Goal: Information Seeking & Learning: Check status

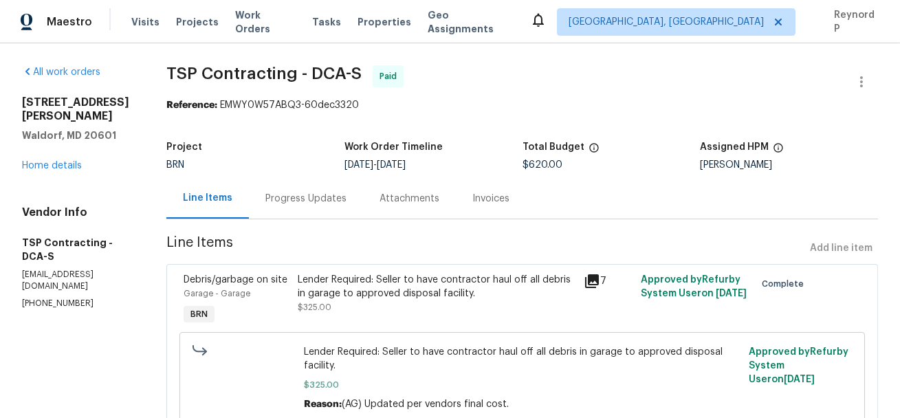
click at [296, 205] on div "Progress Updates" at bounding box center [305, 199] width 81 height 14
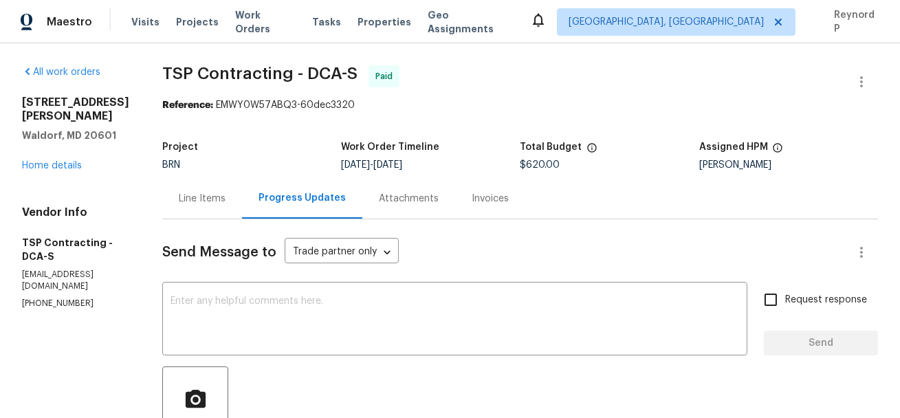
click at [182, 210] on div "Line Items" at bounding box center [202, 198] width 80 height 41
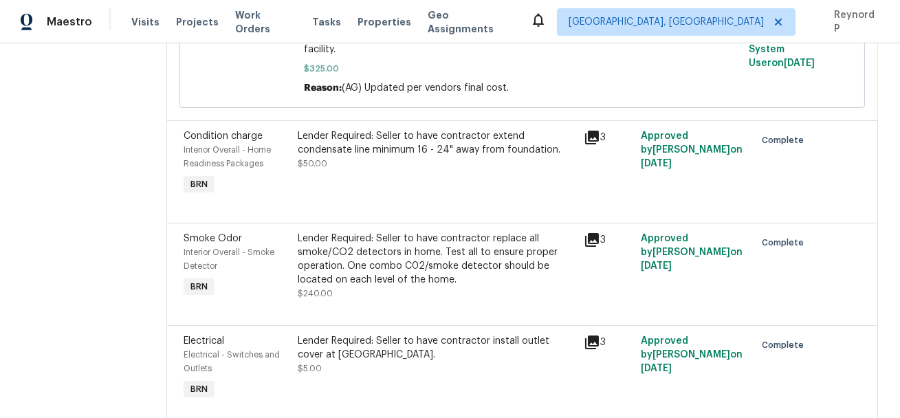
scroll to position [368, 0]
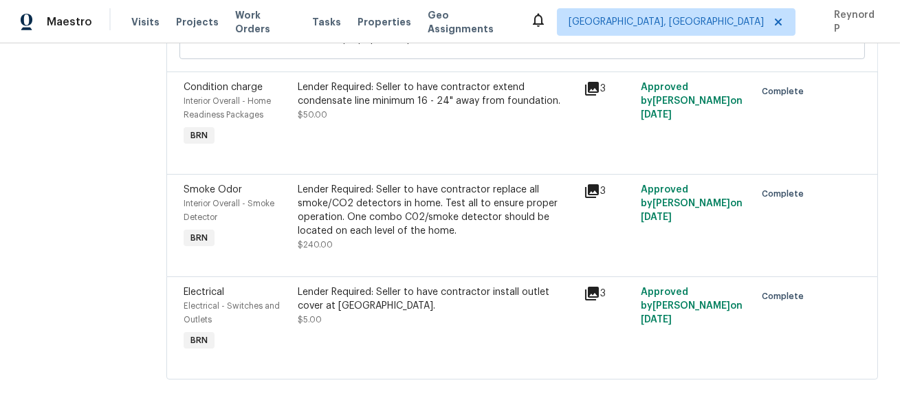
click at [420, 208] on div "Lender Required: Seller to have contractor replace all smoke/CO2 detectors in h…" at bounding box center [436, 210] width 277 height 55
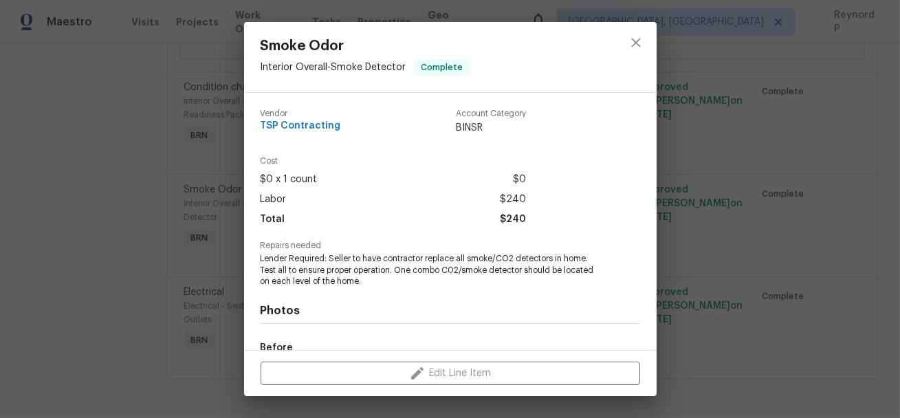
scroll to position [170, 0]
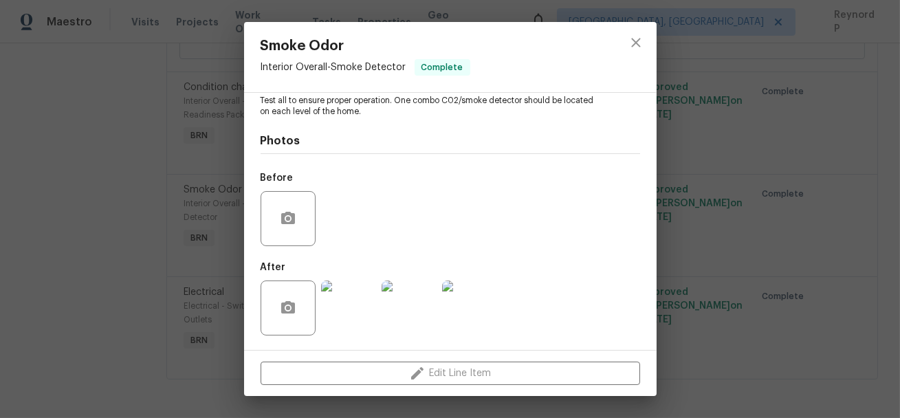
click at [349, 312] on img at bounding box center [348, 308] width 55 height 55
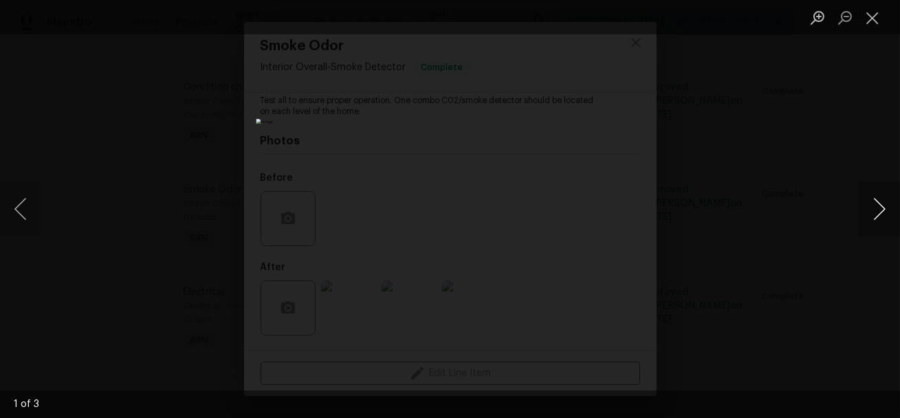
click at [875, 205] on button "Next image" at bounding box center [879, 209] width 41 height 55
click at [778, 238] on div "Lightbox" at bounding box center [450, 209] width 900 height 418
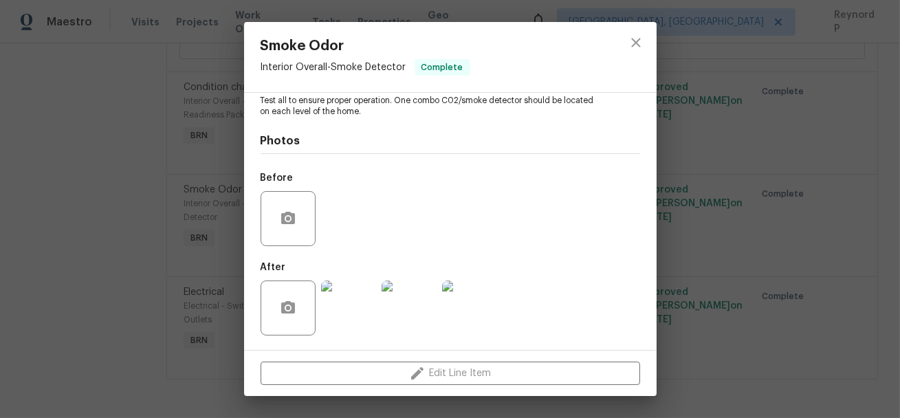
click at [778, 238] on div "Smoke Odor Interior Overall - Smoke Detector Complete Vendor TSP Contracting Ac…" at bounding box center [450, 209] width 900 height 418
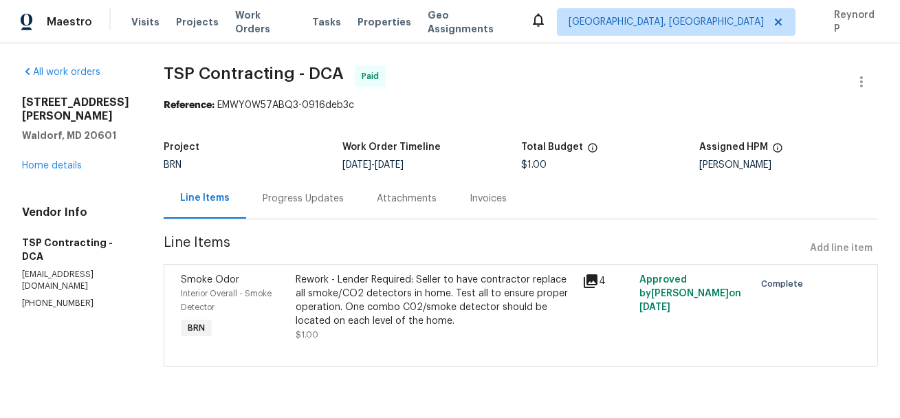
click at [314, 190] on div "Progress Updates" at bounding box center [303, 198] width 114 height 41
click at [284, 203] on div "Progress Updates" at bounding box center [303, 199] width 81 height 14
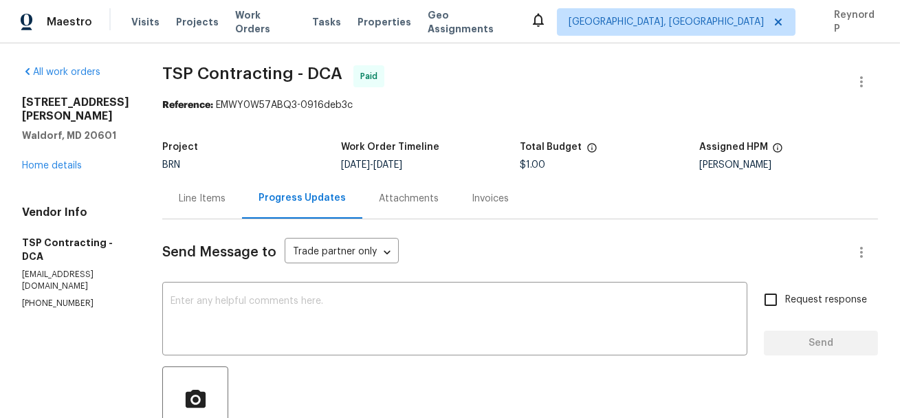
click at [180, 196] on div "Line Items" at bounding box center [202, 199] width 47 height 14
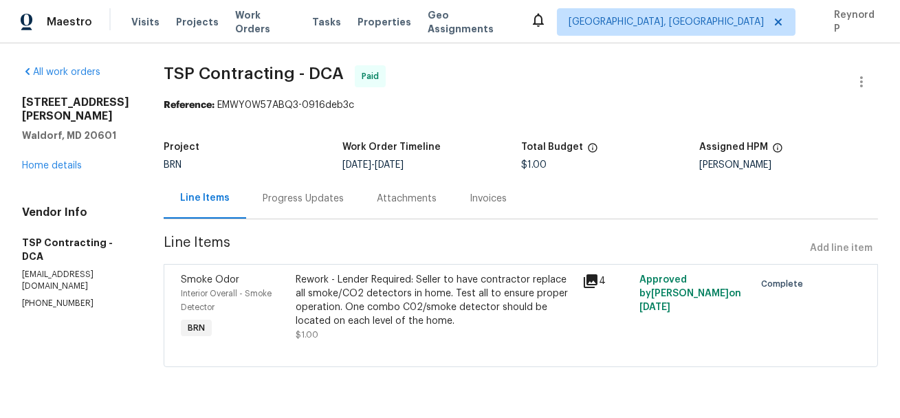
click at [387, 304] on div "Rework - Lender Required: Seller to have contractor replace all smoke/CO2 detec…" at bounding box center [435, 300] width 278 height 55
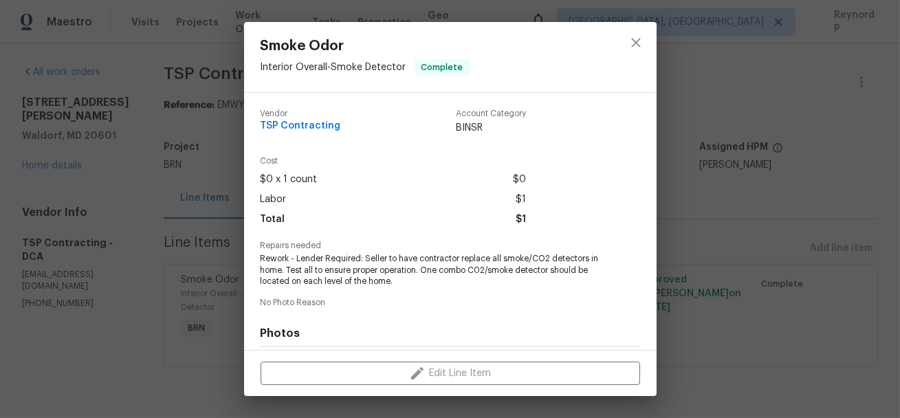
scroll to position [193, 0]
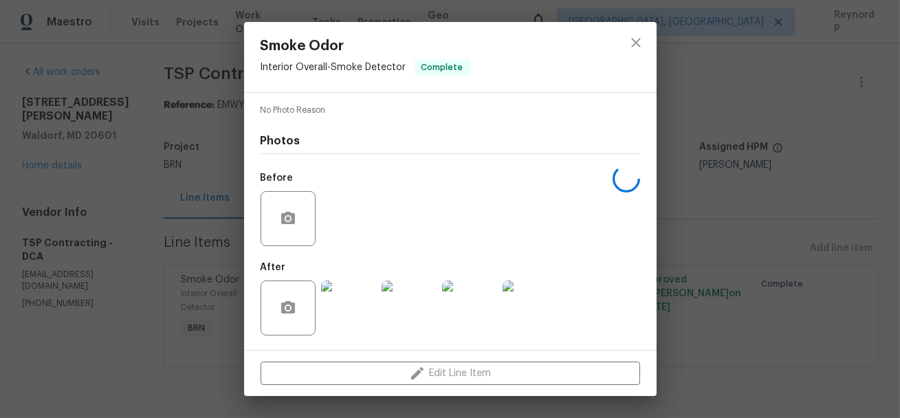
click at [360, 308] on img at bounding box center [348, 308] width 55 height 55
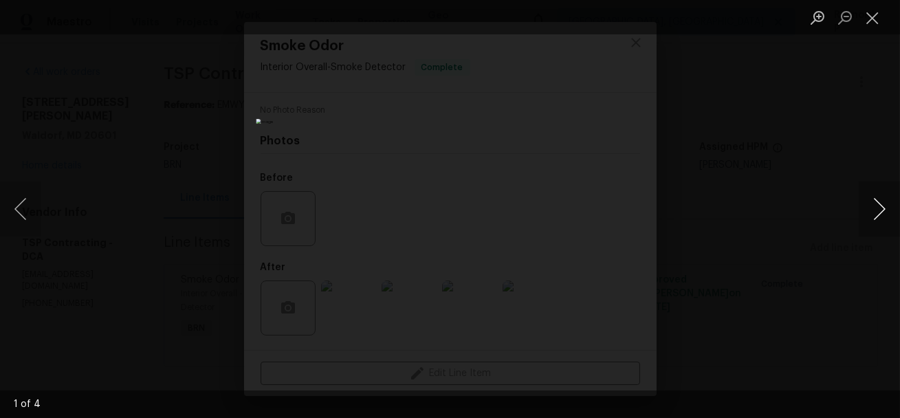
click at [880, 204] on button "Next image" at bounding box center [879, 209] width 41 height 55
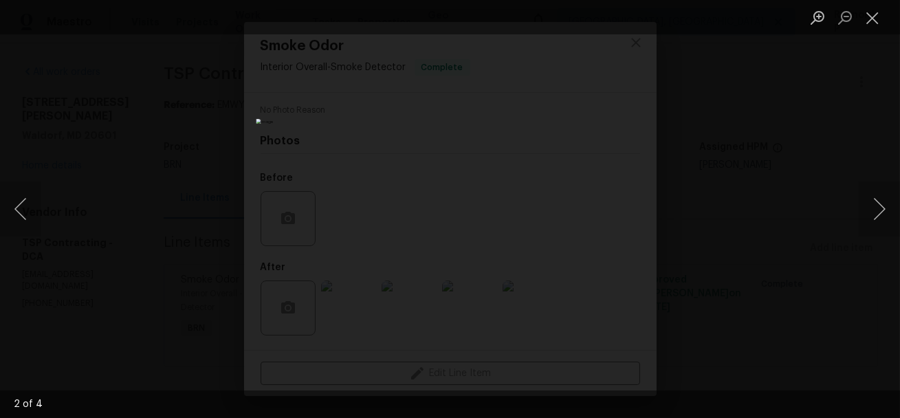
click at [755, 181] on div "Lightbox" at bounding box center [450, 209] width 900 height 418
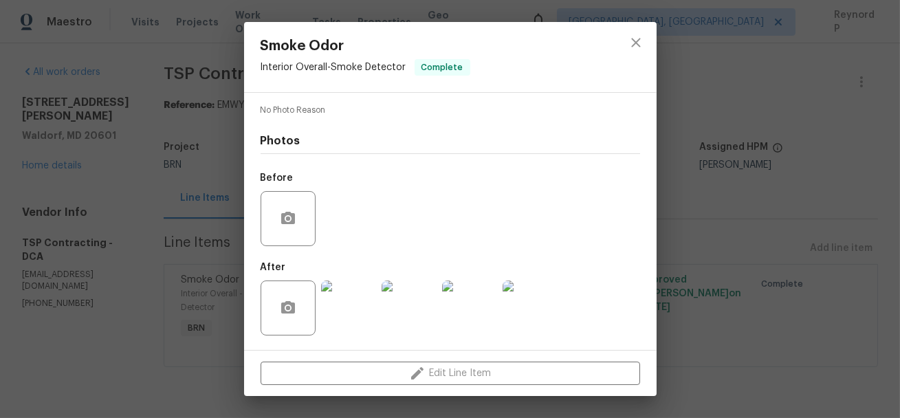
click at [770, 195] on div "Smoke Odor Interior Overall - Smoke Detector Complete Vendor TSP Contracting Ac…" at bounding box center [450, 209] width 900 height 418
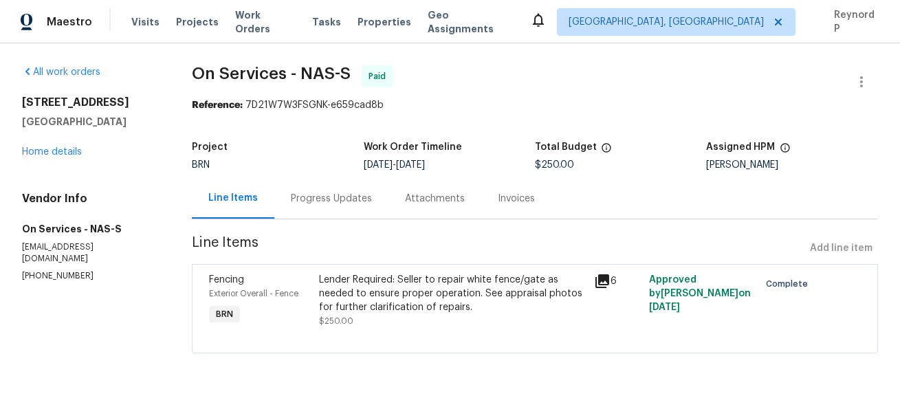
click at [387, 318] on div "Lender Required: Seller to repair white fence/gate as needed to ensure proper o…" at bounding box center [452, 300] width 267 height 55
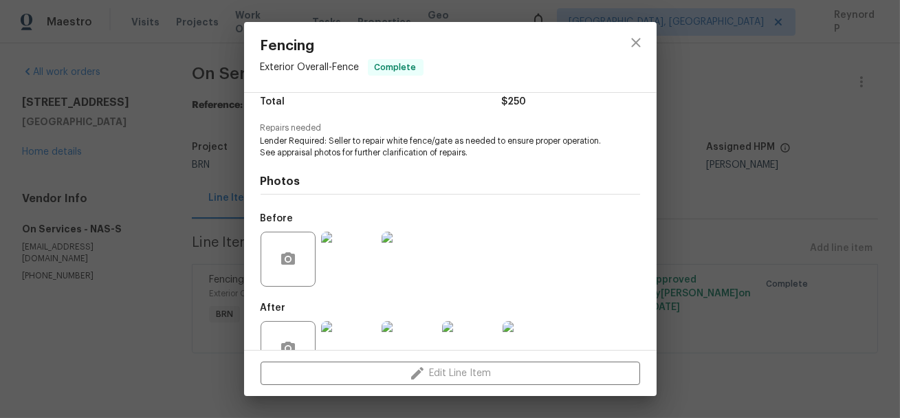
scroll to position [158, 0]
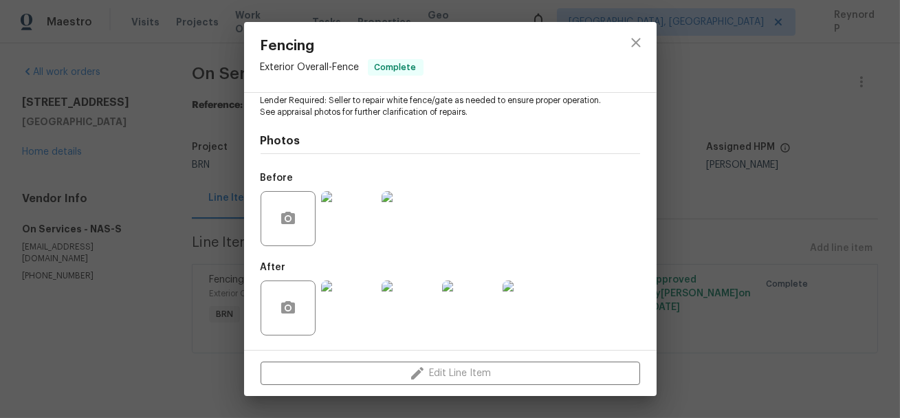
click at [342, 301] on img at bounding box center [348, 308] width 55 height 55
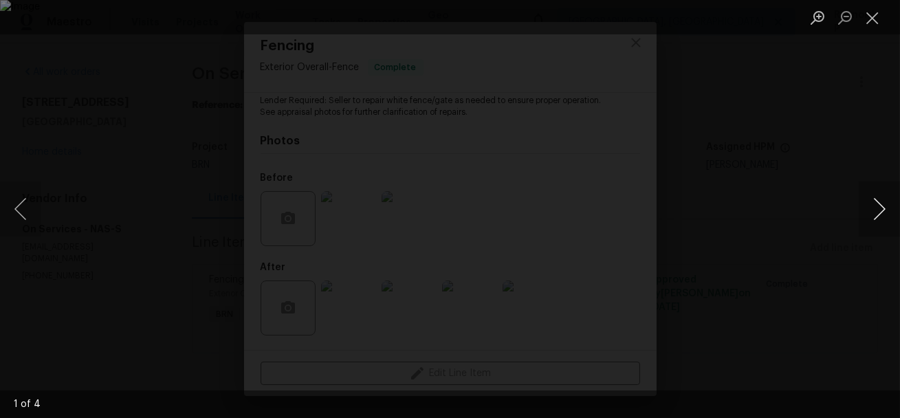
click at [871, 195] on button "Next image" at bounding box center [879, 209] width 41 height 55
click at [813, 184] on div "Lightbox" at bounding box center [450, 209] width 900 height 418
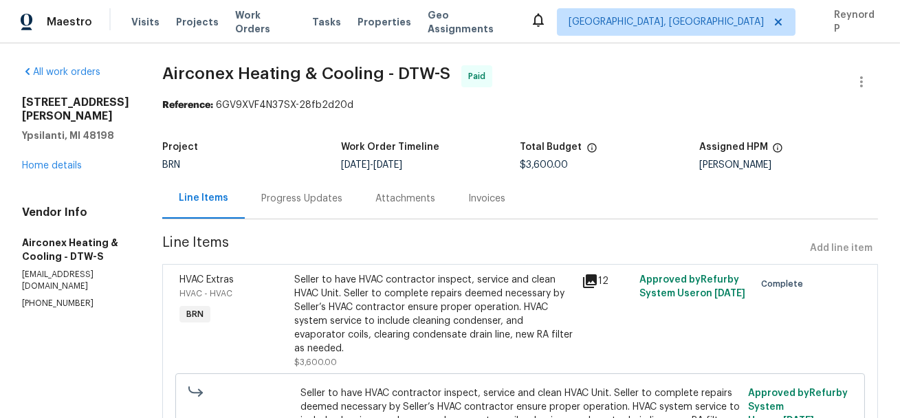
click at [277, 197] on div "Progress Updates" at bounding box center [301, 199] width 81 height 14
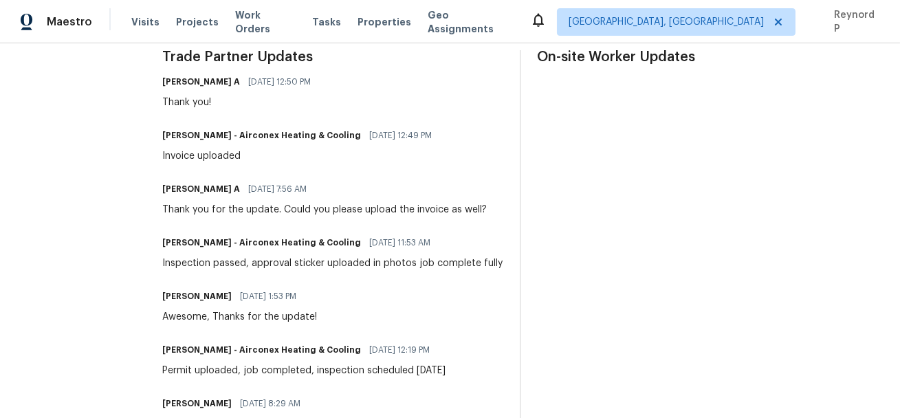
scroll to position [414, 0]
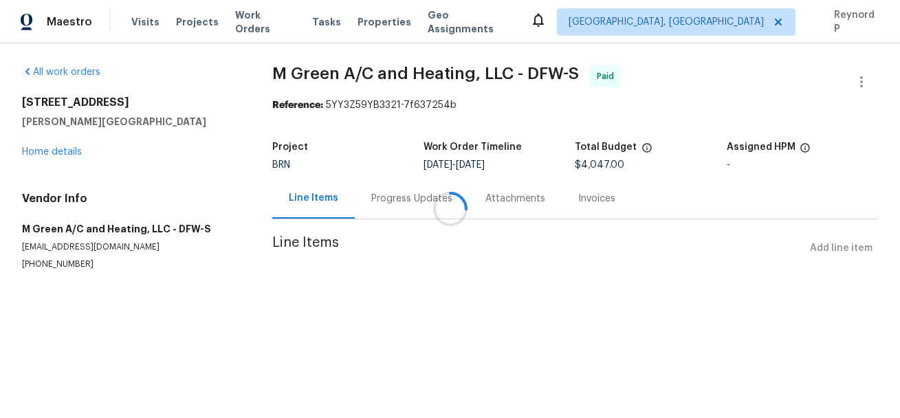
click at [379, 201] on div at bounding box center [450, 209] width 900 height 418
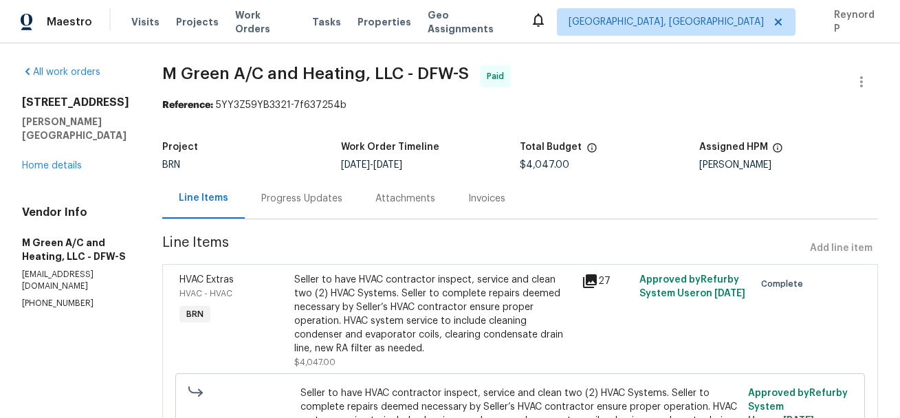
click at [338, 207] on div "Progress Updates" at bounding box center [302, 198] width 114 height 41
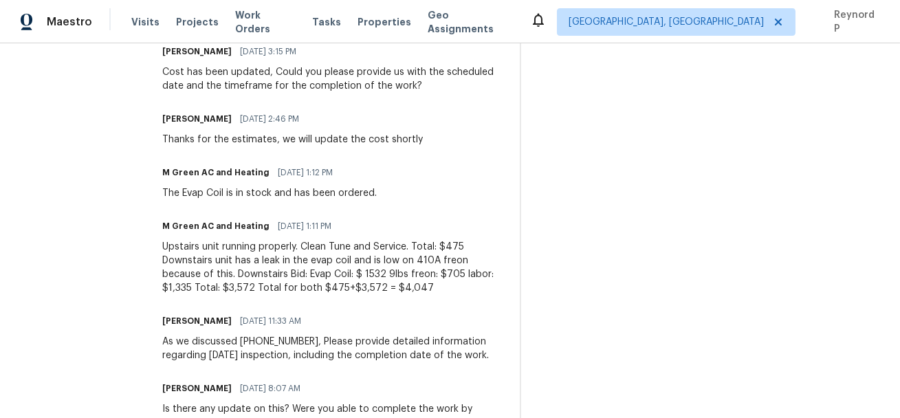
scroll to position [677, 0]
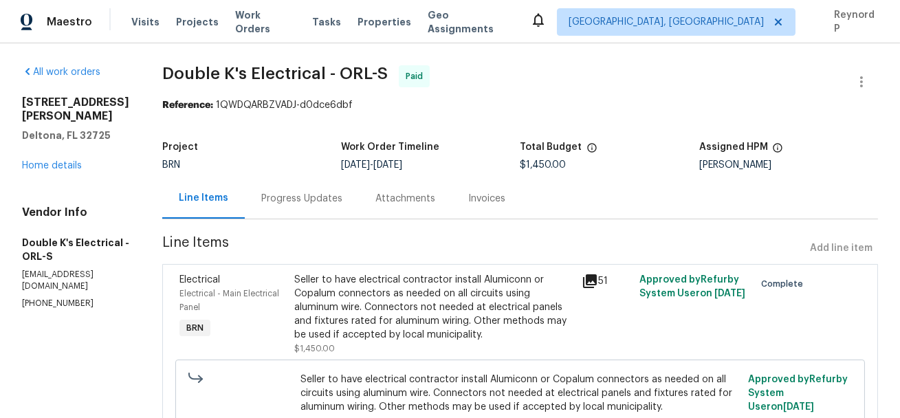
click at [317, 204] on div "Progress Updates" at bounding box center [301, 199] width 81 height 14
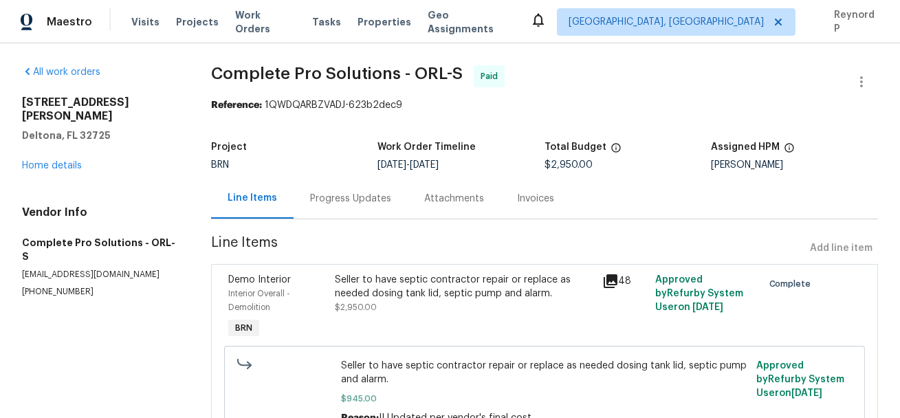
click at [345, 188] on div "Progress Updates" at bounding box center [351, 198] width 114 height 41
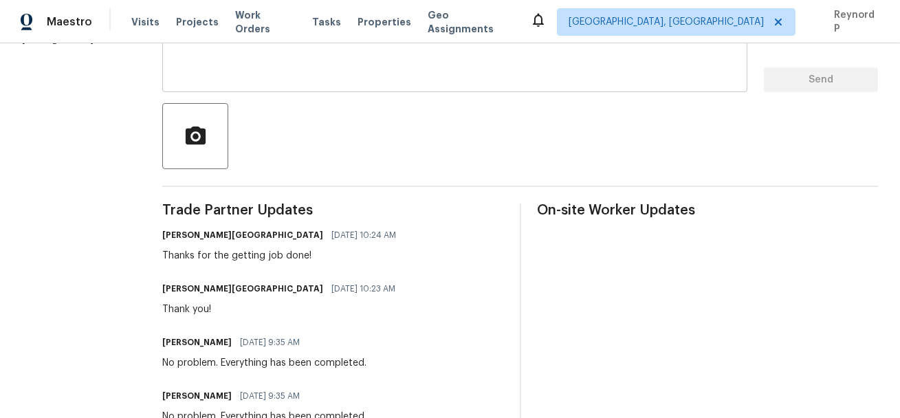
scroll to position [261, 0]
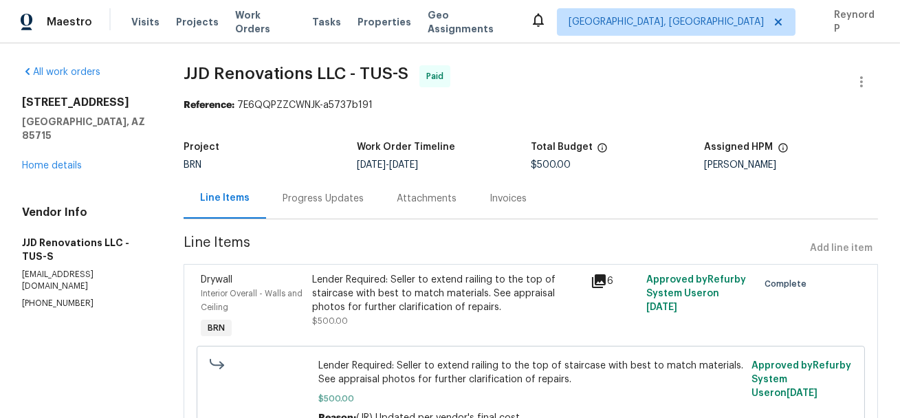
click at [380, 318] on div "Lender Required: Seller to extend railing to the top of staircase with best to …" at bounding box center [447, 300] width 270 height 55
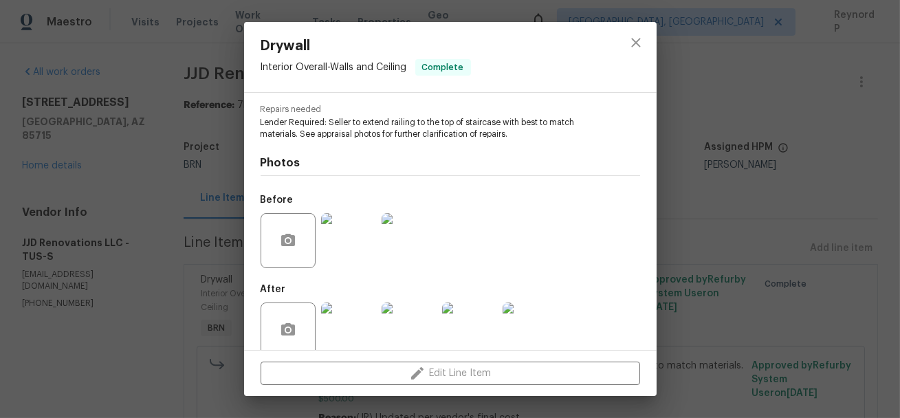
scroll to position [158, 0]
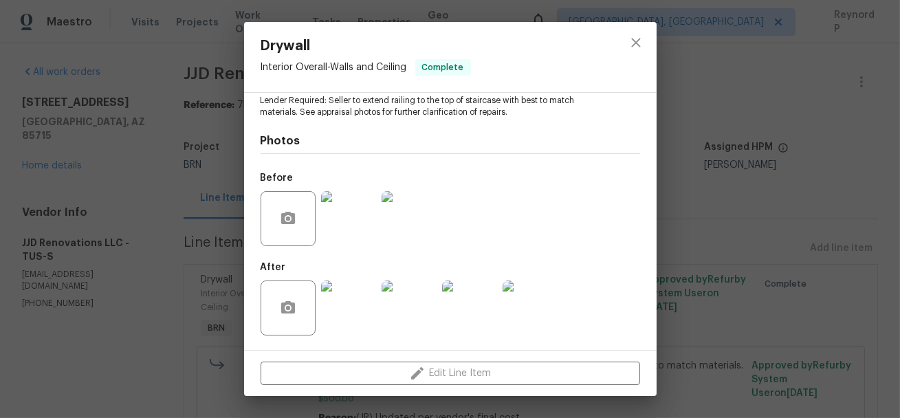
click at [346, 242] on img at bounding box center [348, 218] width 55 height 55
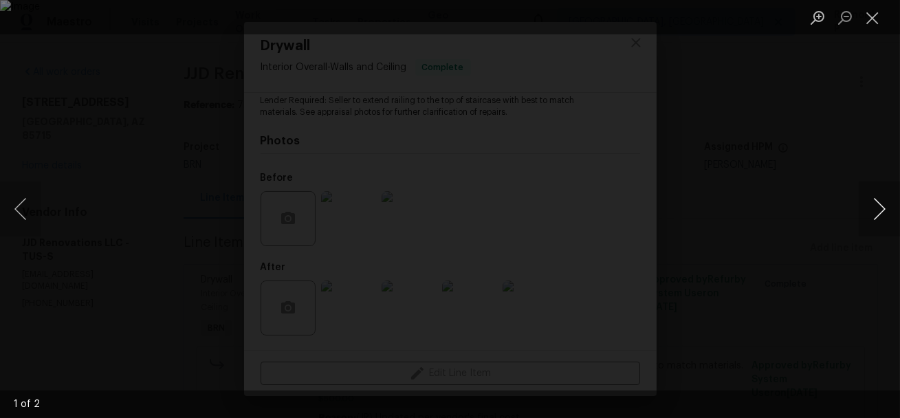
click at [875, 201] on button "Next image" at bounding box center [879, 209] width 41 height 55
click at [828, 192] on div "Lightbox" at bounding box center [450, 209] width 900 height 418
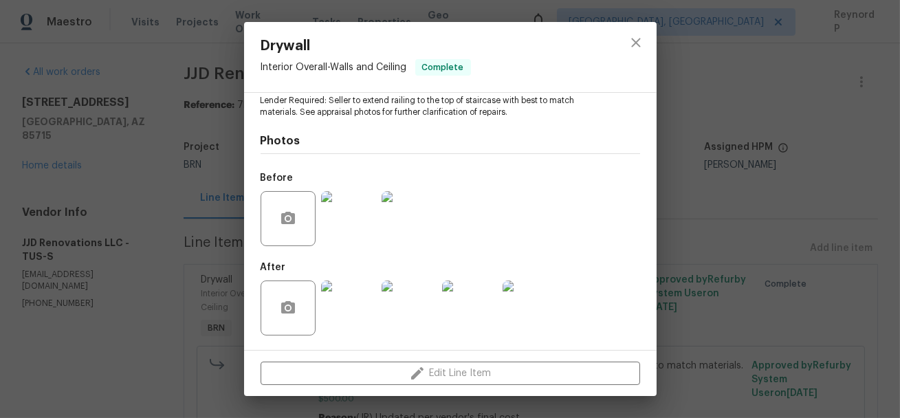
click at [828, 192] on div "Drywall Interior Overall - Walls and Ceiling Complete Vendor JJD Renovations LL…" at bounding box center [450, 209] width 900 height 418
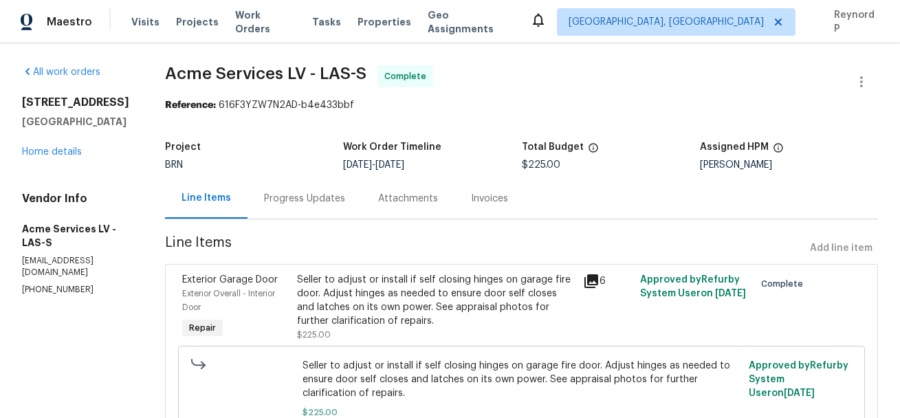
click at [309, 207] on div "Progress Updates" at bounding box center [305, 198] width 114 height 41
